Goal: Transaction & Acquisition: Obtain resource

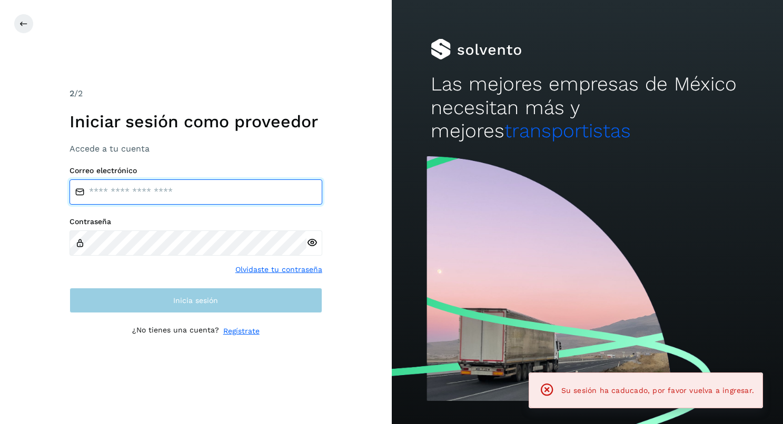
type input "**********"
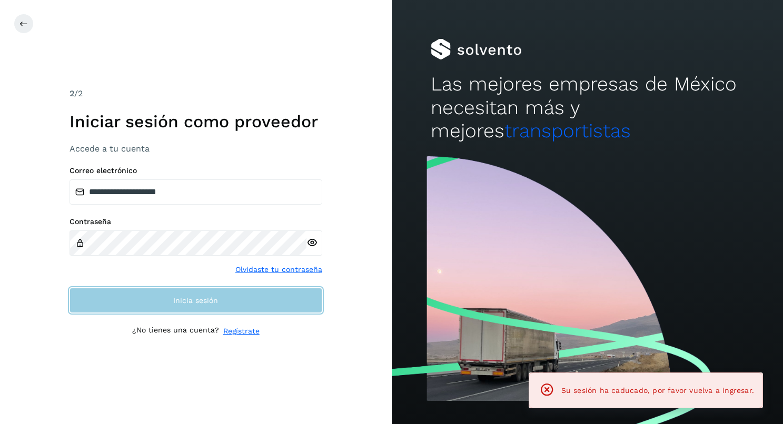
click at [179, 303] on span "Inicia sesión" at bounding box center [195, 300] width 45 height 7
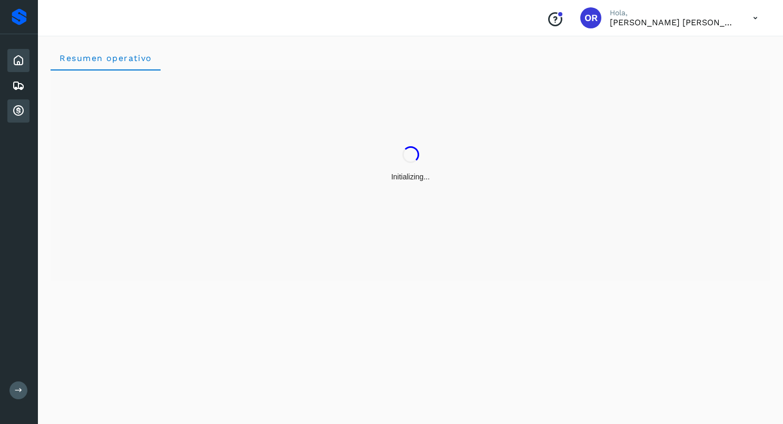
click at [19, 116] on icon at bounding box center [18, 111] width 13 height 13
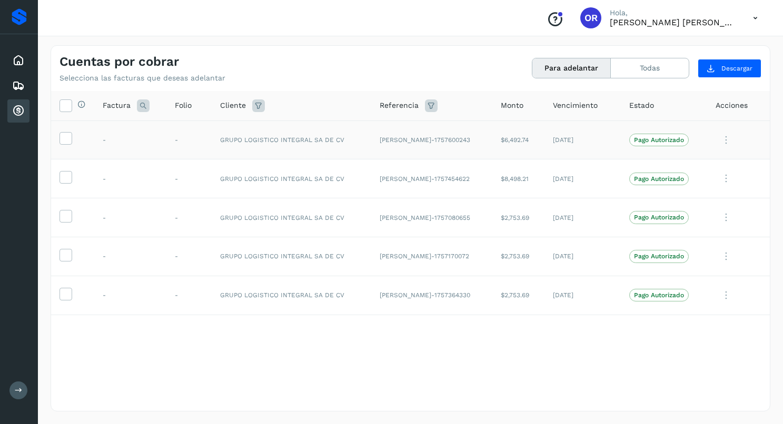
click at [58, 135] on td at bounding box center [72, 140] width 43 height 39
click at [70, 143] on icon at bounding box center [65, 137] width 11 height 11
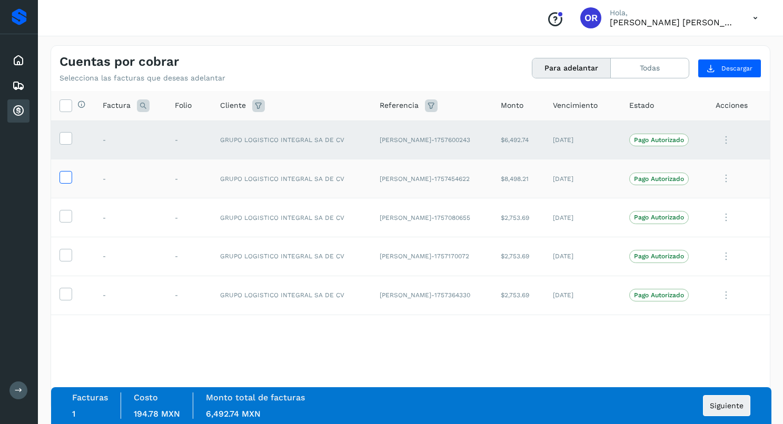
click at [65, 174] on icon at bounding box center [65, 176] width 11 height 11
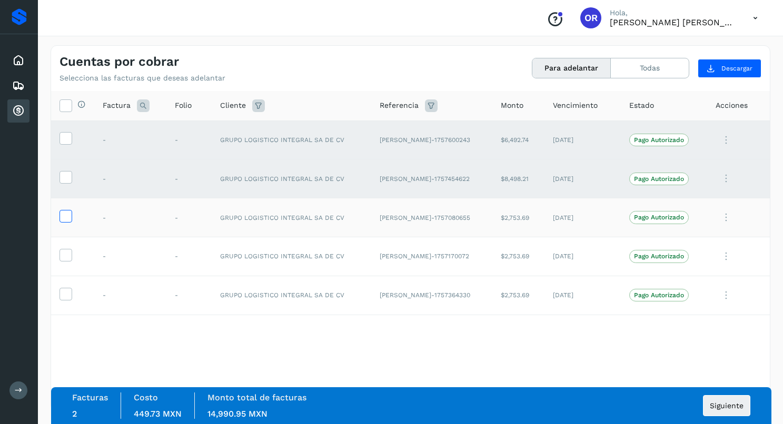
click at [65, 214] on icon at bounding box center [65, 215] width 11 height 11
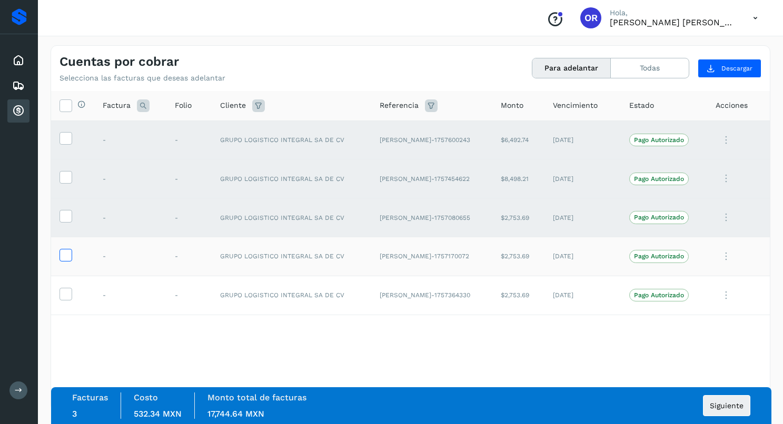
click at [68, 251] on icon at bounding box center [65, 254] width 11 height 11
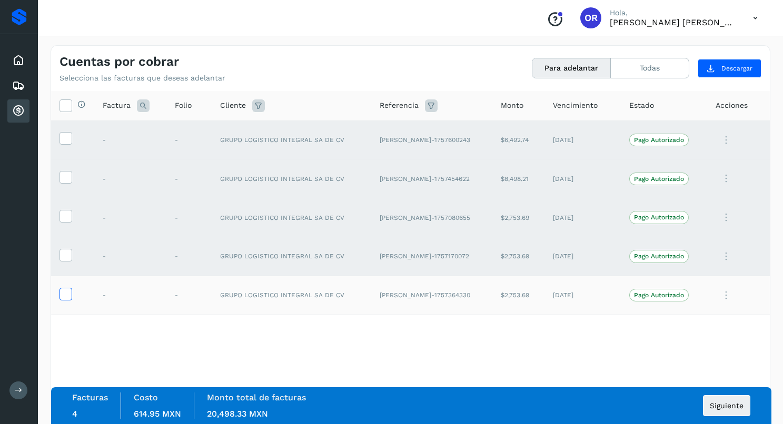
click at [66, 298] on icon at bounding box center [65, 293] width 11 height 11
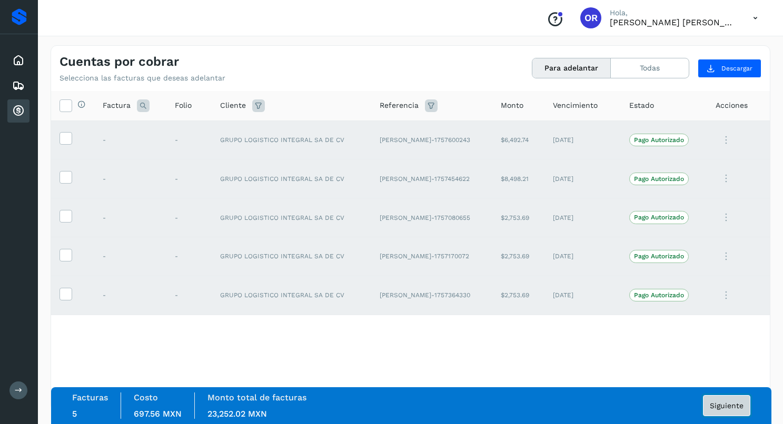
click at [728, 412] on button "Siguiente" at bounding box center [726, 406] width 47 height 21
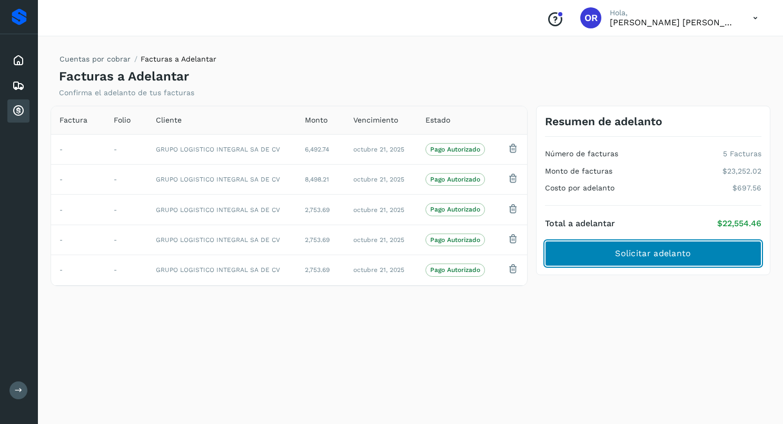
click at [643, 255] on span "Solicitar adelanto" at bounding box center [653, 254] width 76 height 12
